Goal: Information Seeking & Learning: Learn about a topic

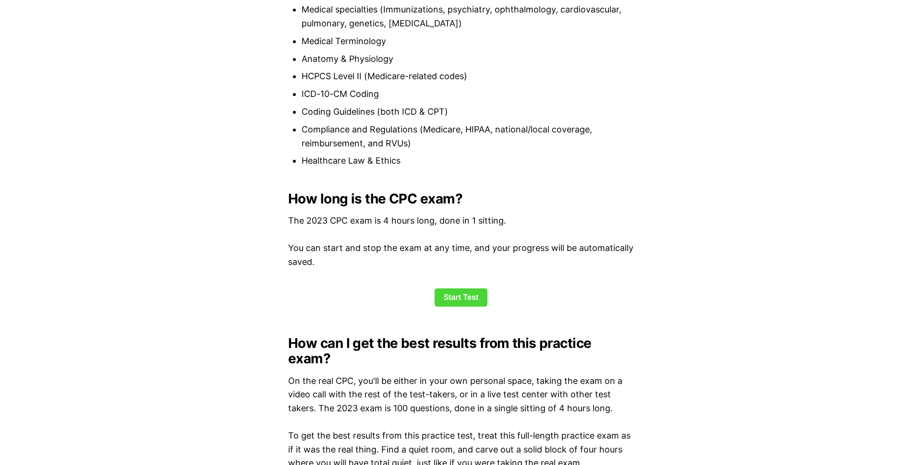
scroll to position [1093, 0]
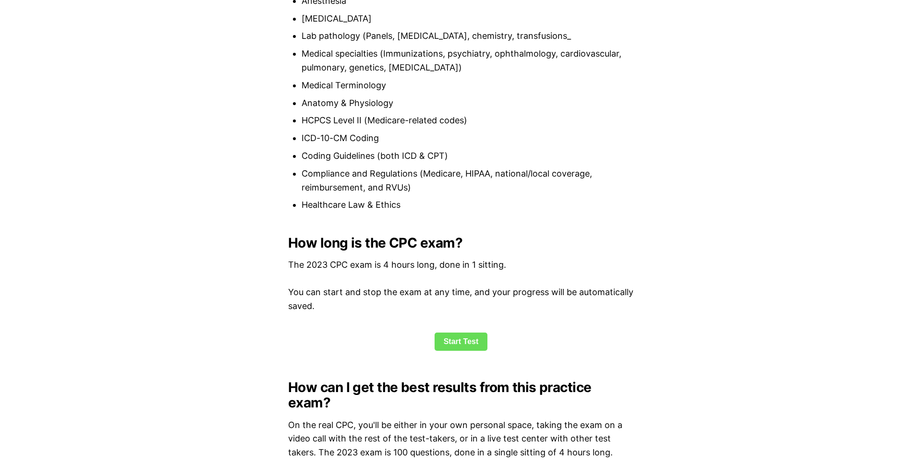
click at [474, 337] on link "Start Test" at bounding box center [460, 342] width 53 height 18
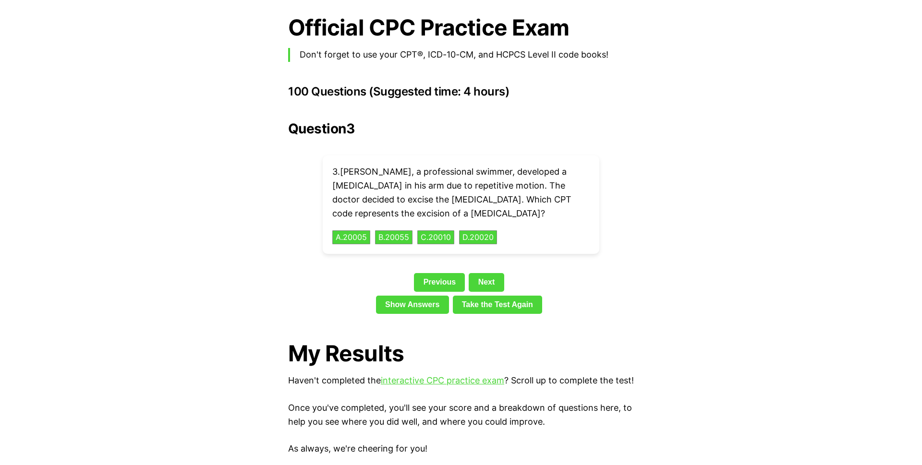
scroll to position [2095, 0]
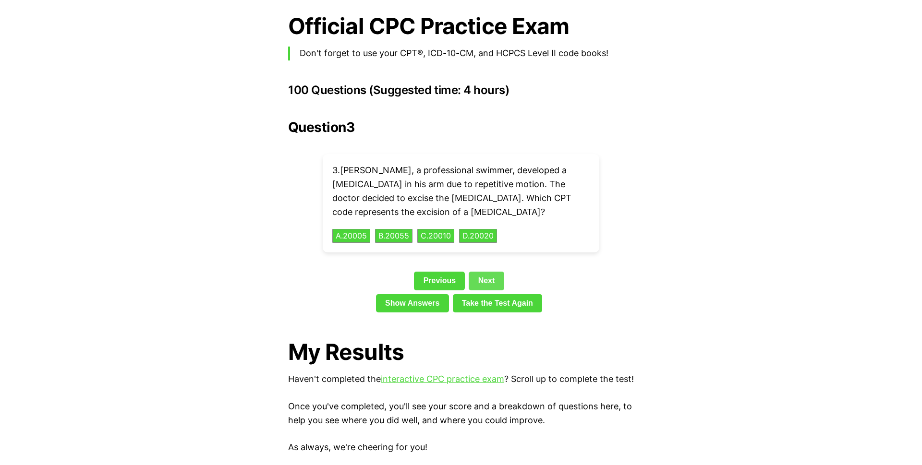
click at [503, 272] on link "Next" at bounding box center [485, 281] width 35 height 18
click at [494, 251] on div "Question 4 4 . Ella's doctor suspected she might have [MEDICAL_DATA]. He ordere…" at bounding box center [461, 218] width 346 height 197
click at [357, 228] on button "A . 83036" at bounding box center [351, 235] width 40 height 15
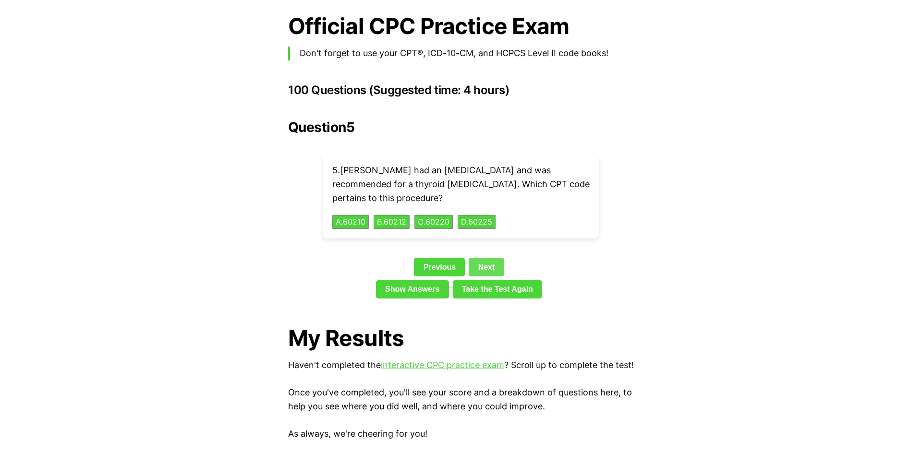
click at [494, 258] on link "Next" at bounding box center [485, 267] width 35 height 18
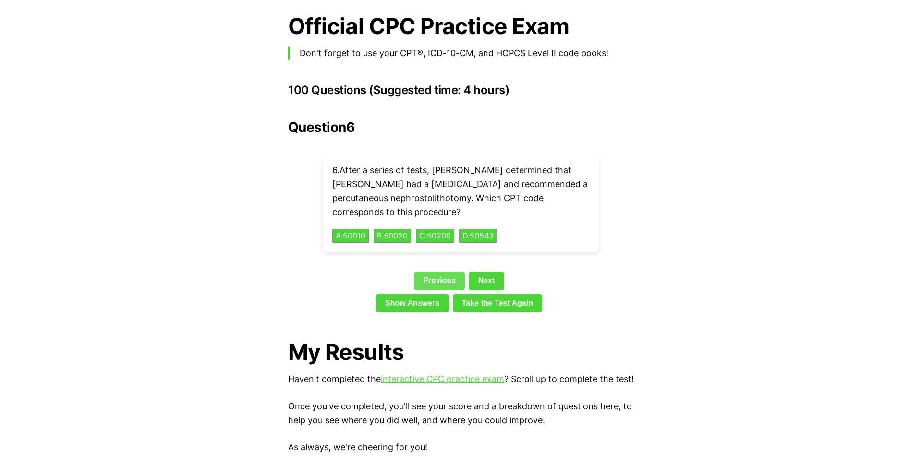
click at [441, 272] on link "Previous" at bounding box center [439, 281] width 51 height 18
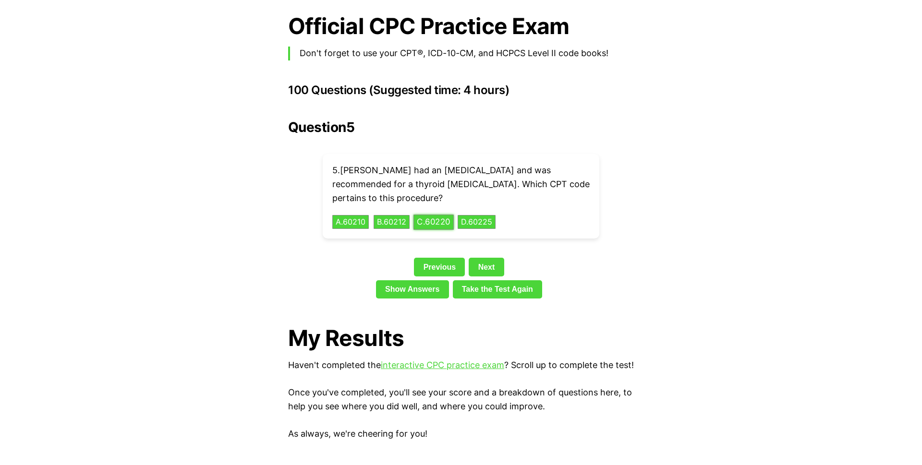
click at [421, 215] on button "C . 60220" at bounding box center [433, 222] width 40 height 15
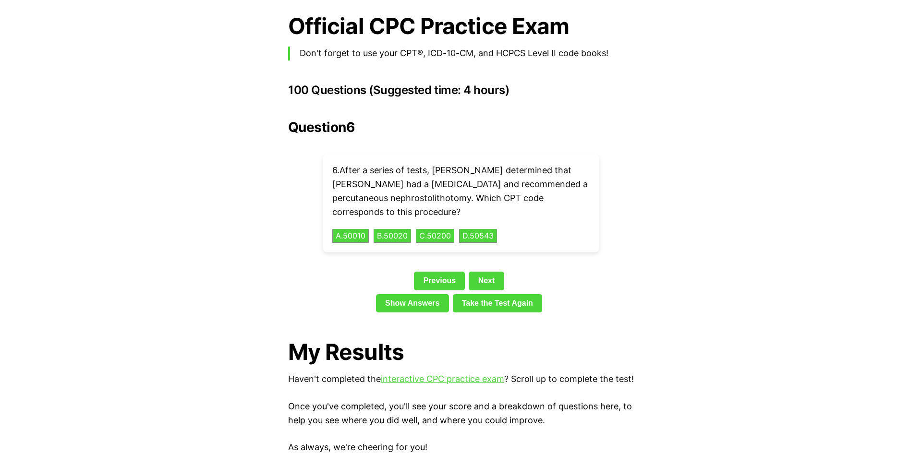
click at [484, 248] on div "Question 6 6 . After a series of tests, [PERSON_NAME] determined that [PERSON_N…" at bounding box center [461, 218] width 346 height 197
click at [490, 228] on button "D . 50543" at bounding box center [478, 235] width 40 height 15
click at [482, 272] on link "Next" at bounding box center [485, 281] width 35 height 18
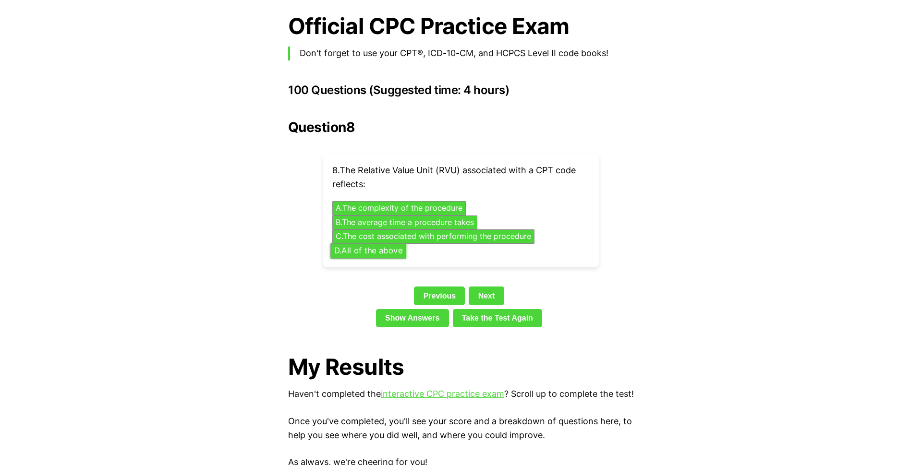
click at [381, 243] on button "D . All of the above" at bounding box center [368, 250] width 76 height 15
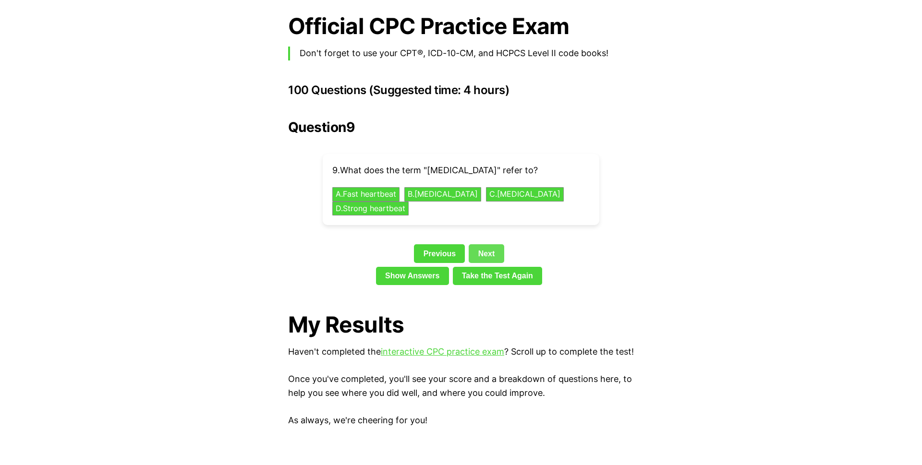
click at [385, 187] on button "A . Fast heartbeat" at bounding box center [366, 194] width 71 height 15
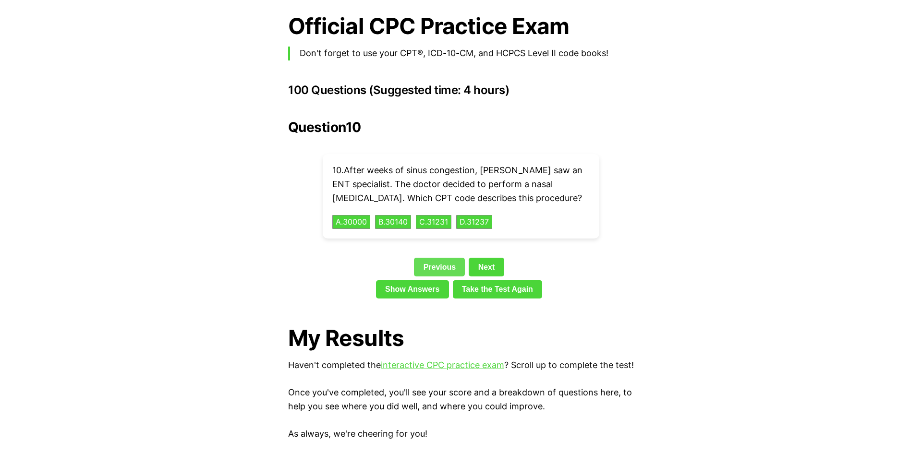
click at [431, 258] on link "Previous" at bounding box center [439, 267] width 51 height 18
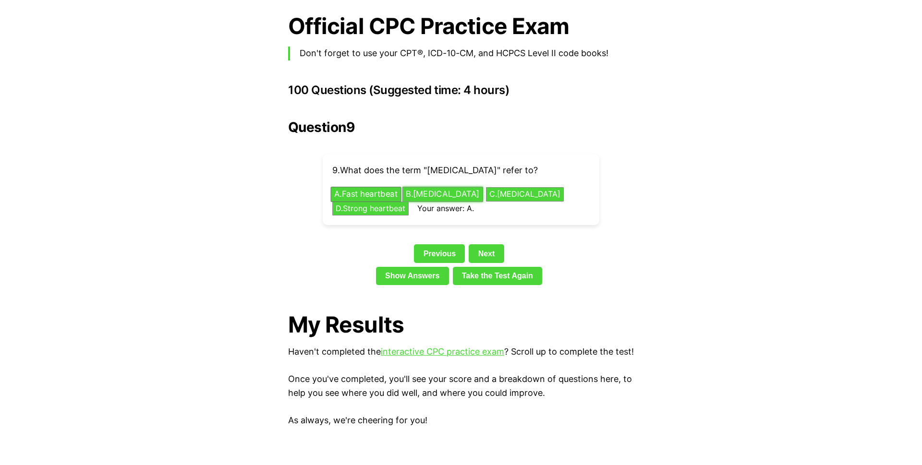
click at [451, 187] on button "B . [MEDICAL_DATA]" at bounding box center [442, 194] width 81 height 15
click at [493, 244] on link "Next" at bounding box center [485, 253] width 35 height 18
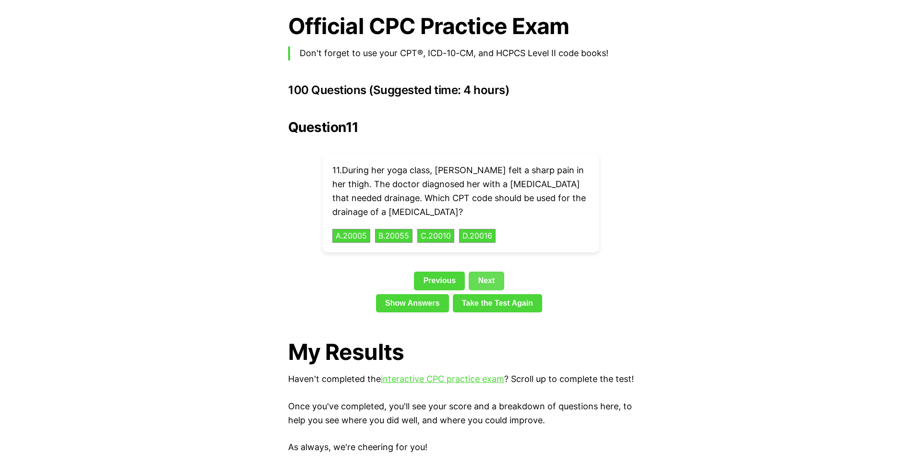
click at [500, 272] on link "Next" at bounding box center [485, 281] width 35 height 18
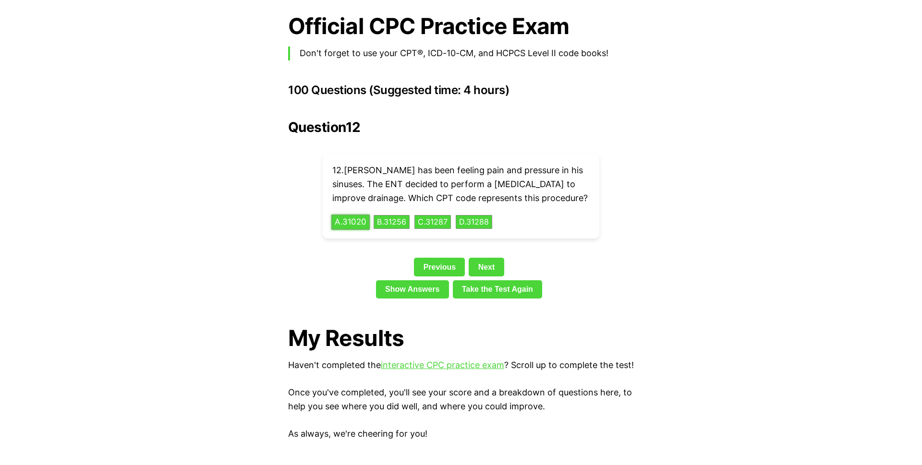
click at [349, 215] on button "A . 31020" at bounding box center [350, 222] width 38 height 15
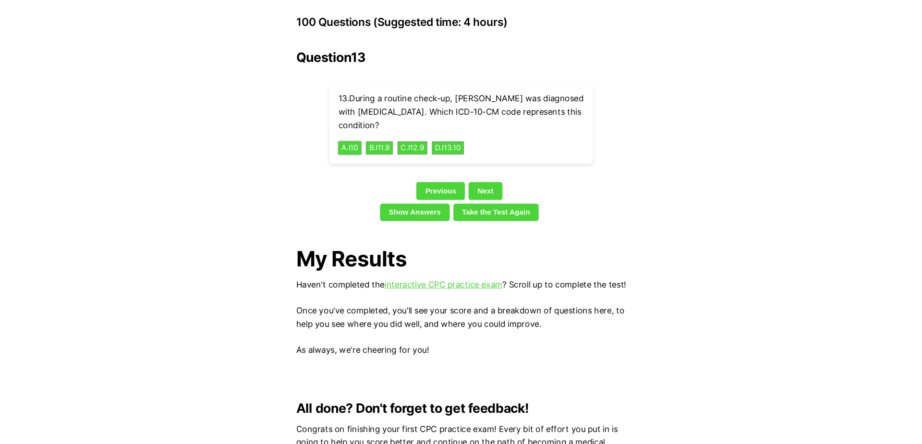
scroll to position [2192, 0]
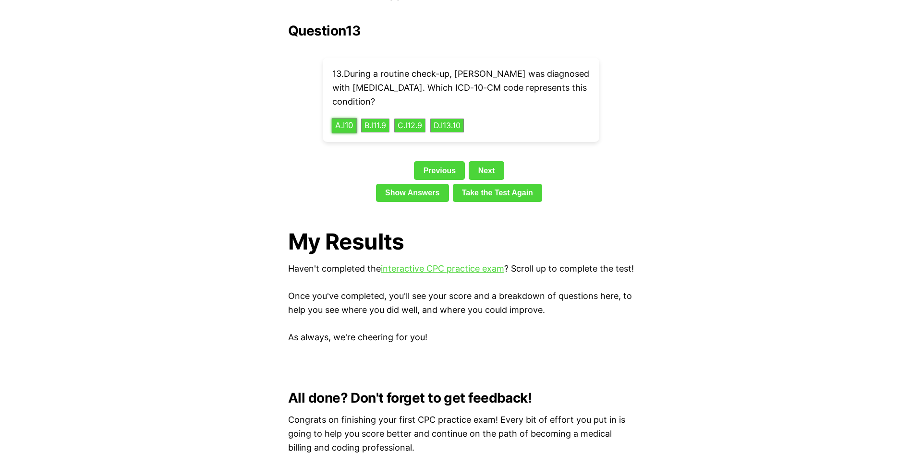
click at [353, 118] on button "A . I10" at bounding box center [344, 125] width 25 height 15
click at [488, 161] on link "Next" at bounding box center [485, 170] width 35 height 18
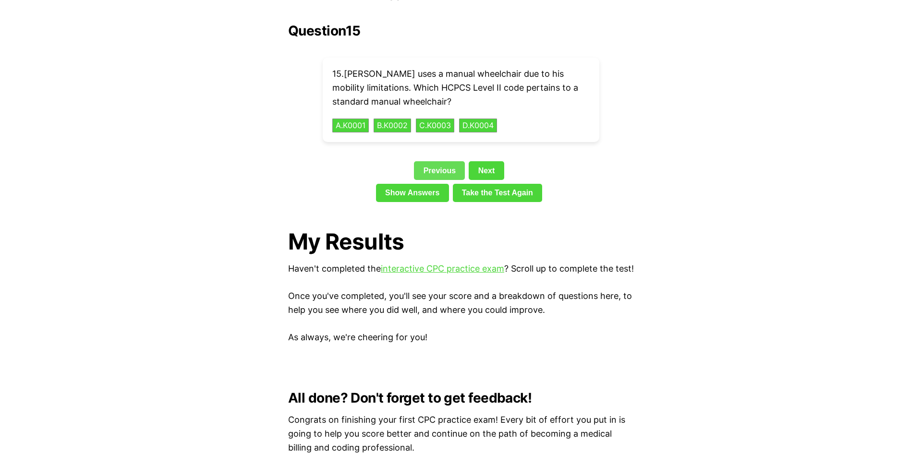
click at [435, 161] on link "Previous" at bounding box center [439, 170] width 51 height 18
click at [484, 118] on button "D . 60500" at bounding box center [476, 125] width 40 height 15
click at [485, 161] on link "Next" at bounding box center [485, 170] width 35 height 18
click at [437, 161] on link "Previous" at bounding box center [439, 170] width 51 height 18
